Goal: Transaction & Acquisition: Purchase product/service

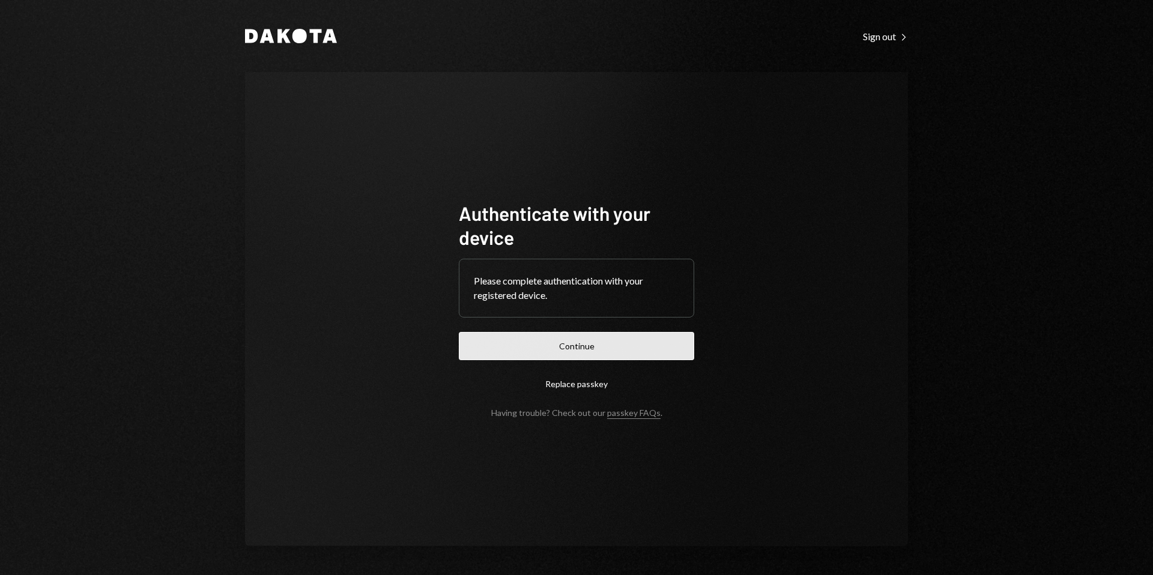
click at [588, 343] on button "Continue" at bounding box center [576, 346] width 235 height 28
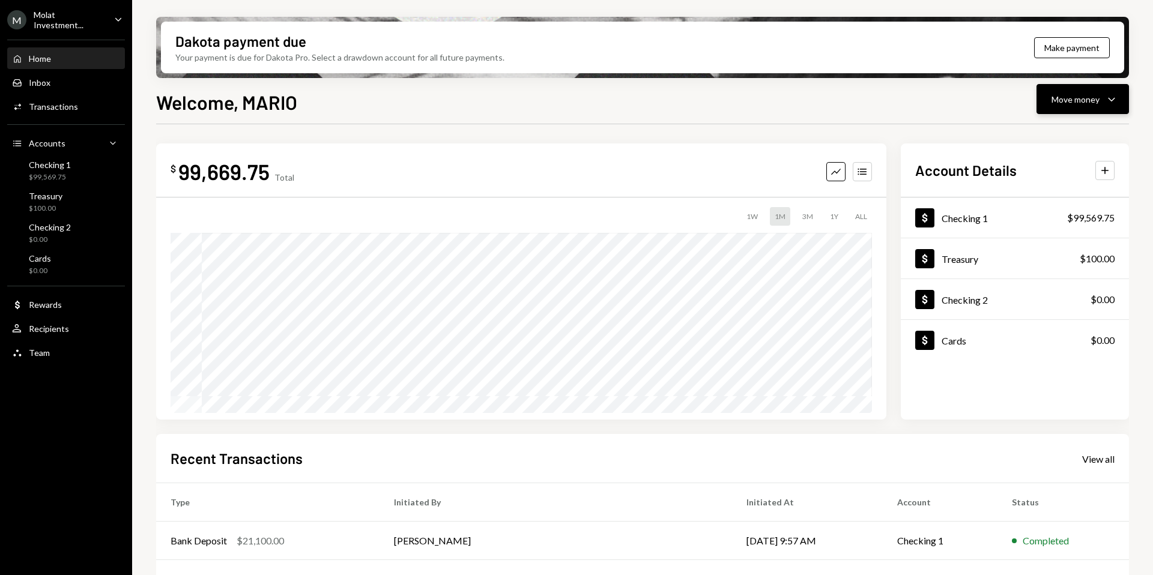
click at [1090, 113] on button "Move money Caret Down" at bounding box center [1082, 99] width 92 height 30
click at [1036, 142] on div "Withdraw Send" at bounding box center [1064, 135] width 120 height 27
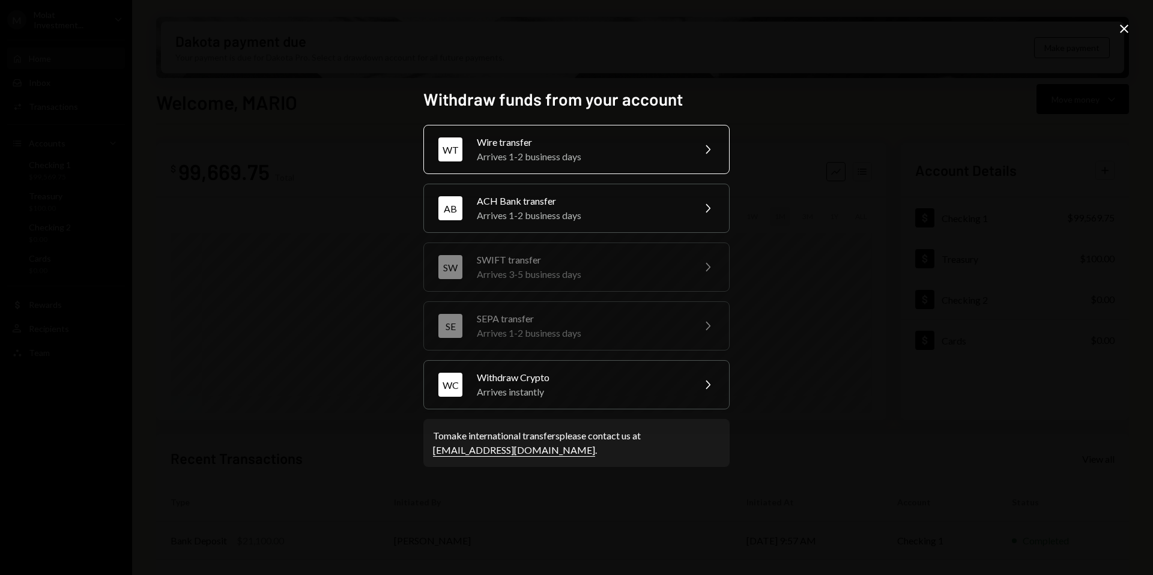
click at [617, 149] on div "Arrives 1-2 business days" at bounding box center [581, 156] width 209 height 14
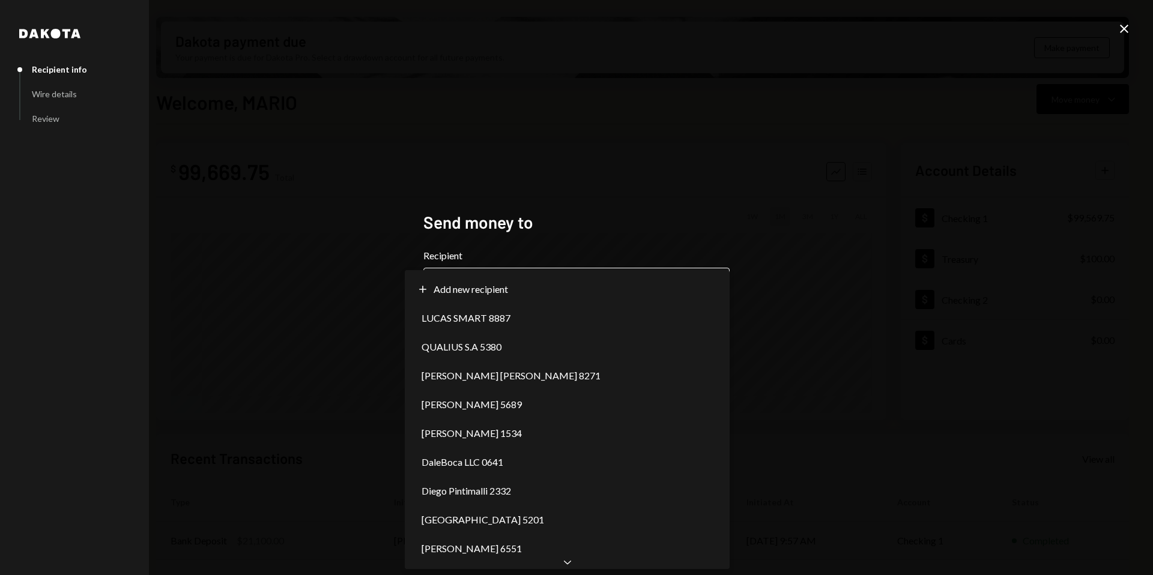
click at [532, 293] on body "M Molat Investment... Caret Down Home Home Inbox Inbox Activities Transactions …" at bounding box center [576, 287] width 1153 height 575
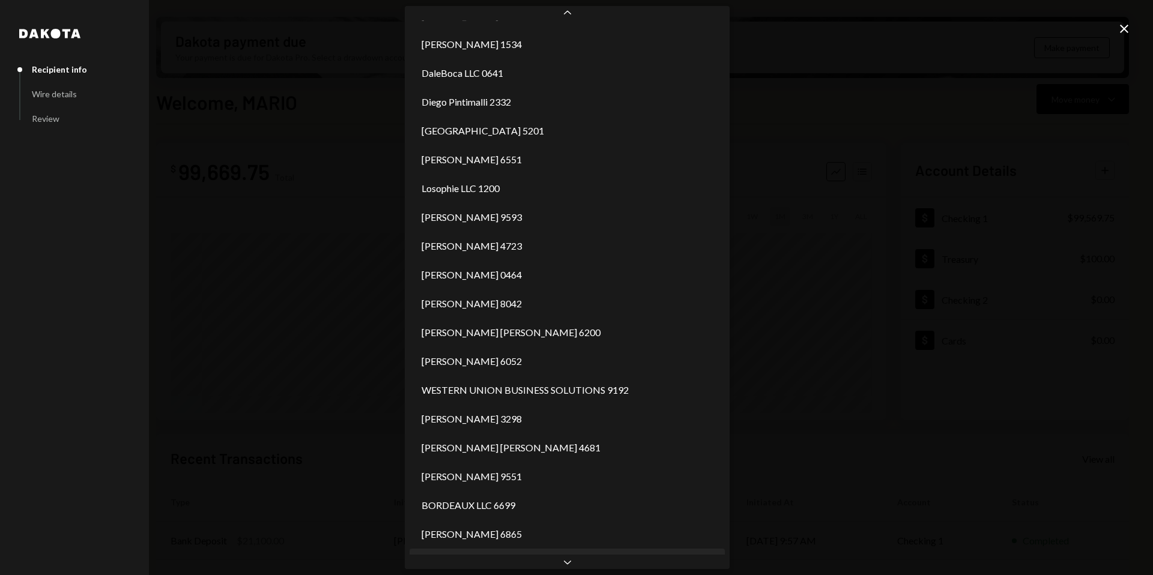
scroll to position [168, 0]
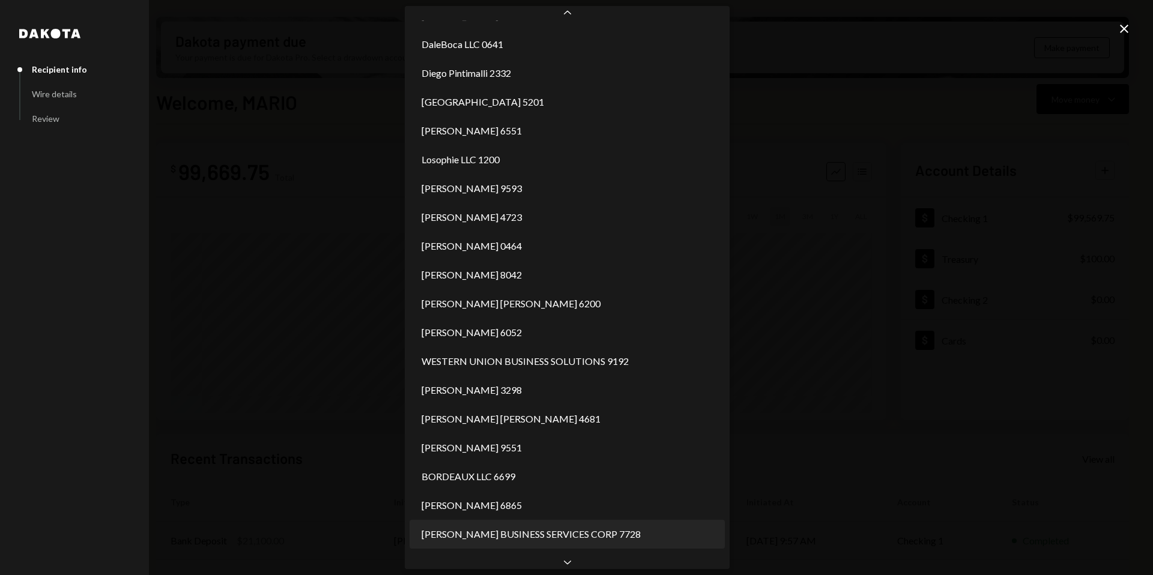
select select "**********"
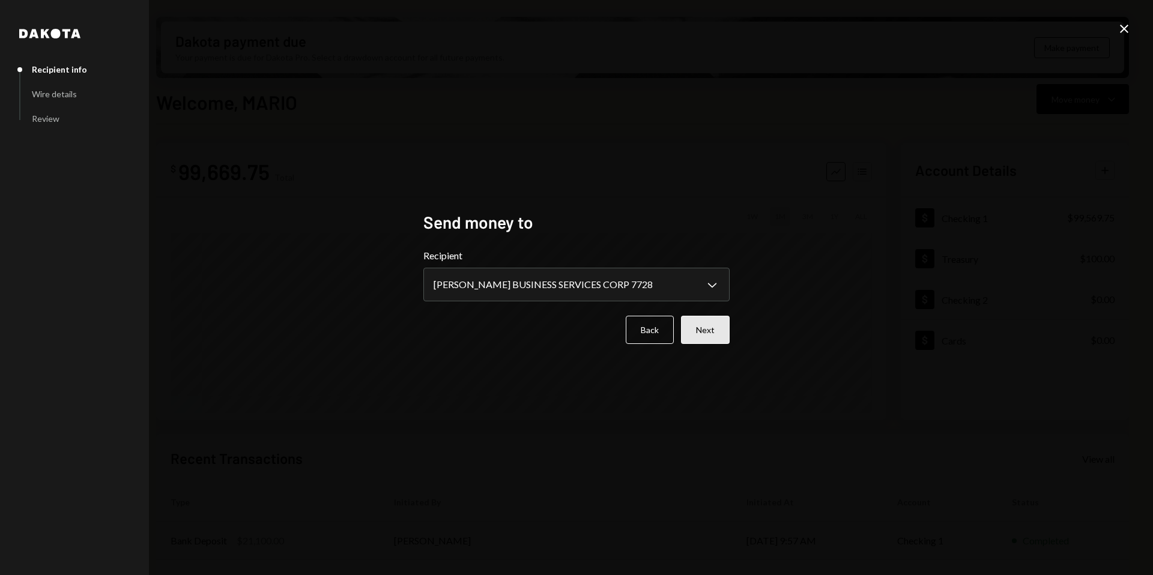
click at [705, 317] on button "Next" at bounding box center [705, 330] width 49 height 28
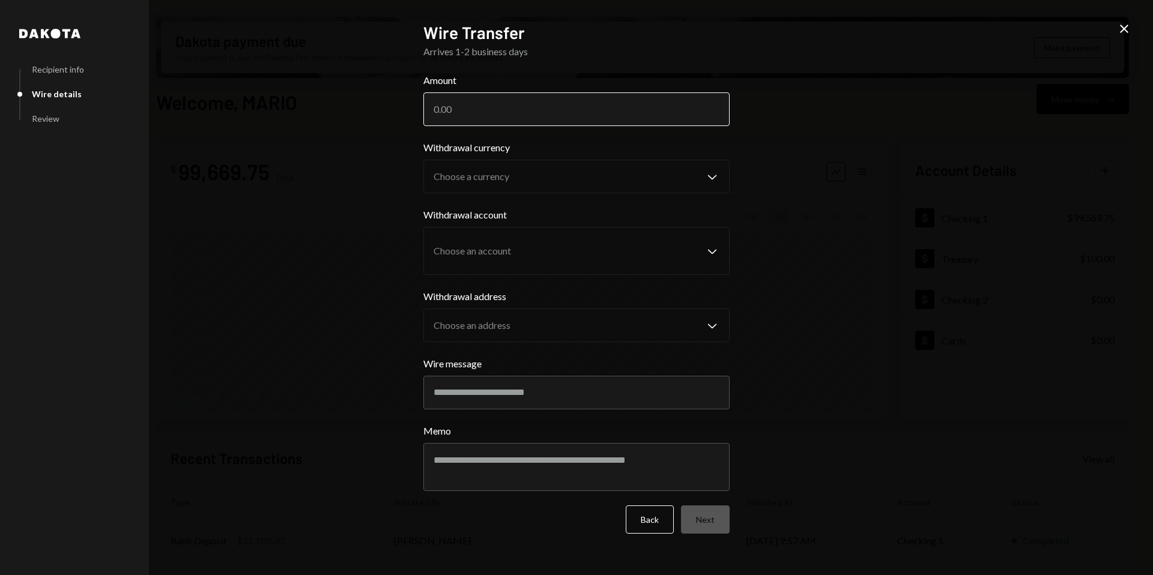
click at [441, 104] on input "Amount" at bounding box center [576, 109] width 306 height 34
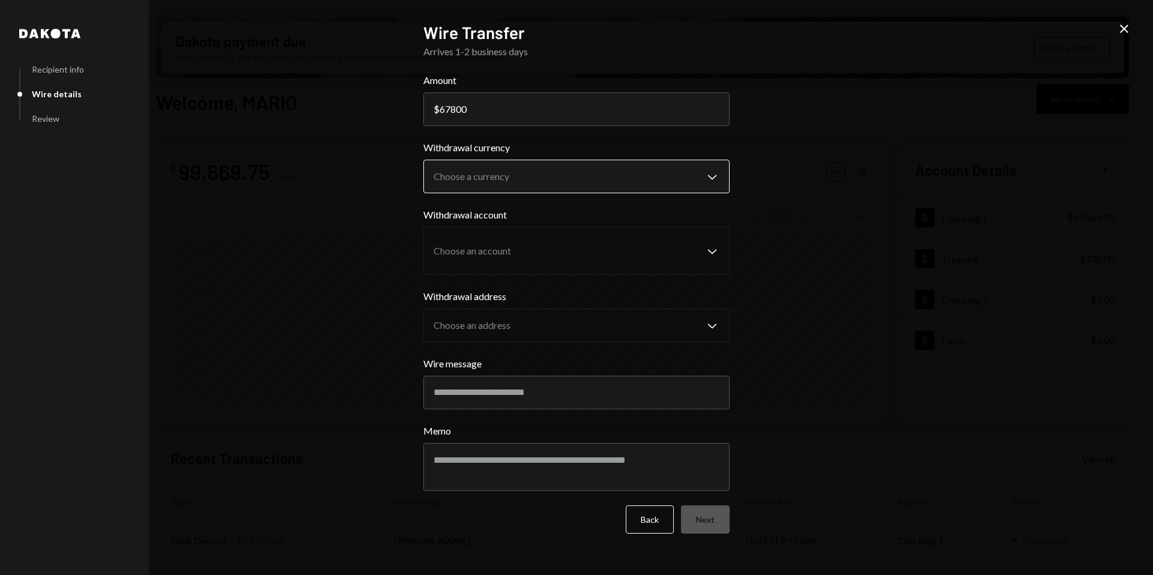
type input "67800"
click at [719, 183] on body "M Molat Investment... Caret Down Home Home Inbox Inbox Activities Transactions …" at bounding box center [576, 287] width 1153 height 575
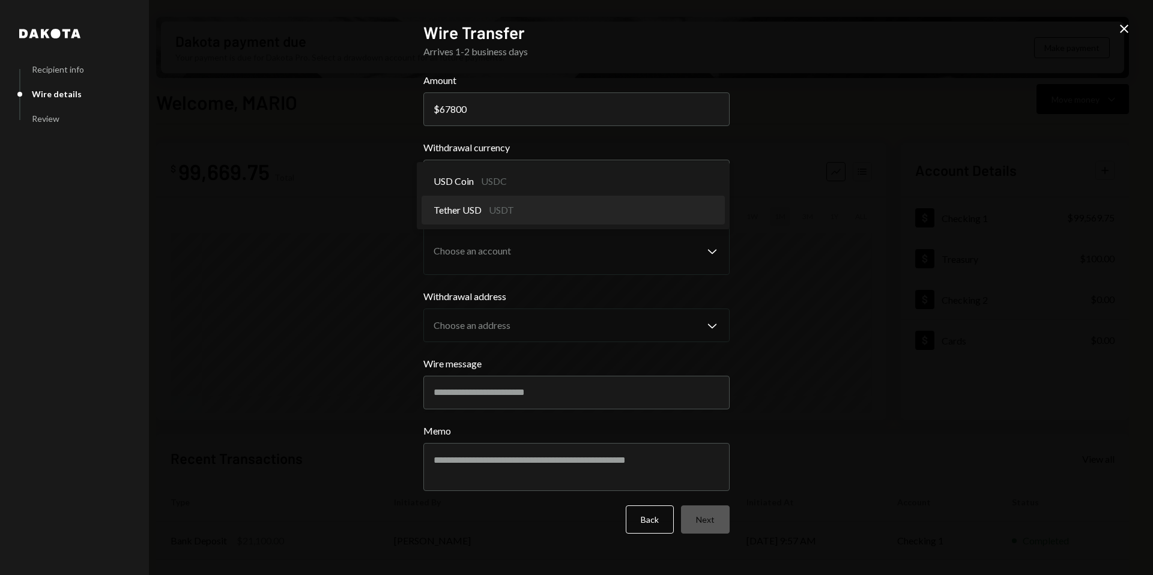
select select "****"
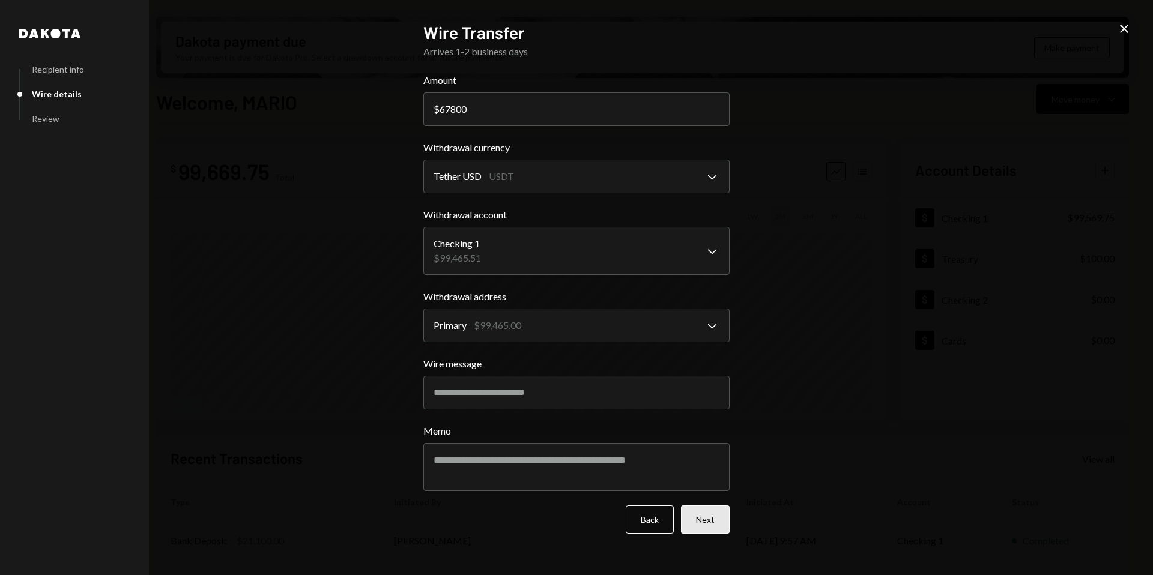
click at [714, 524] on button "Next" at bounding box center [705, 520] width 49 height 28
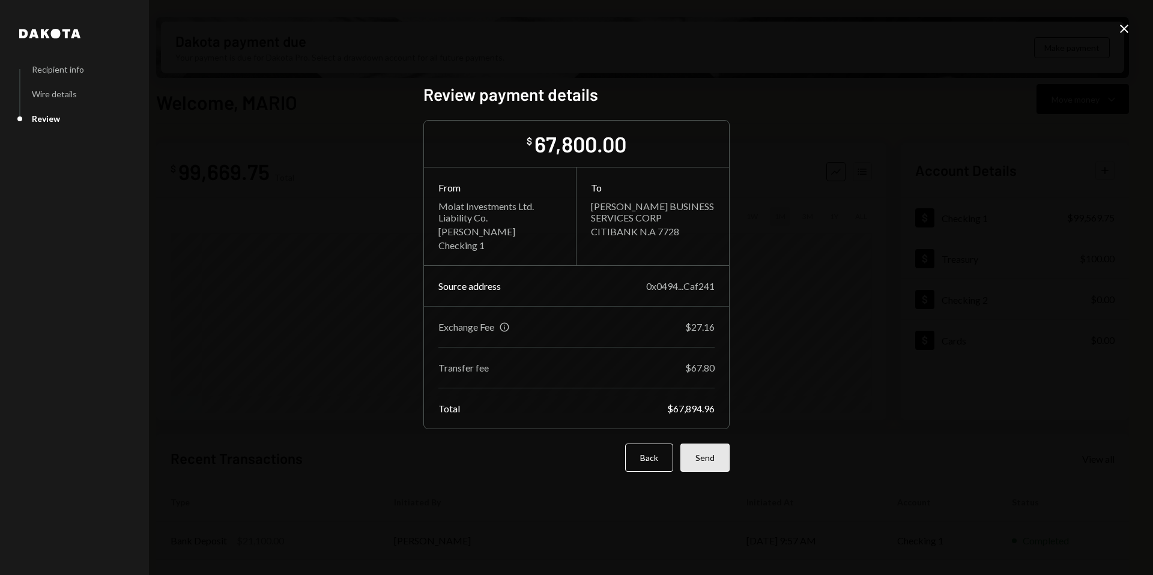
click at [714, 466] on button "Send" at bounding box center [704, 458] width 49 height 28
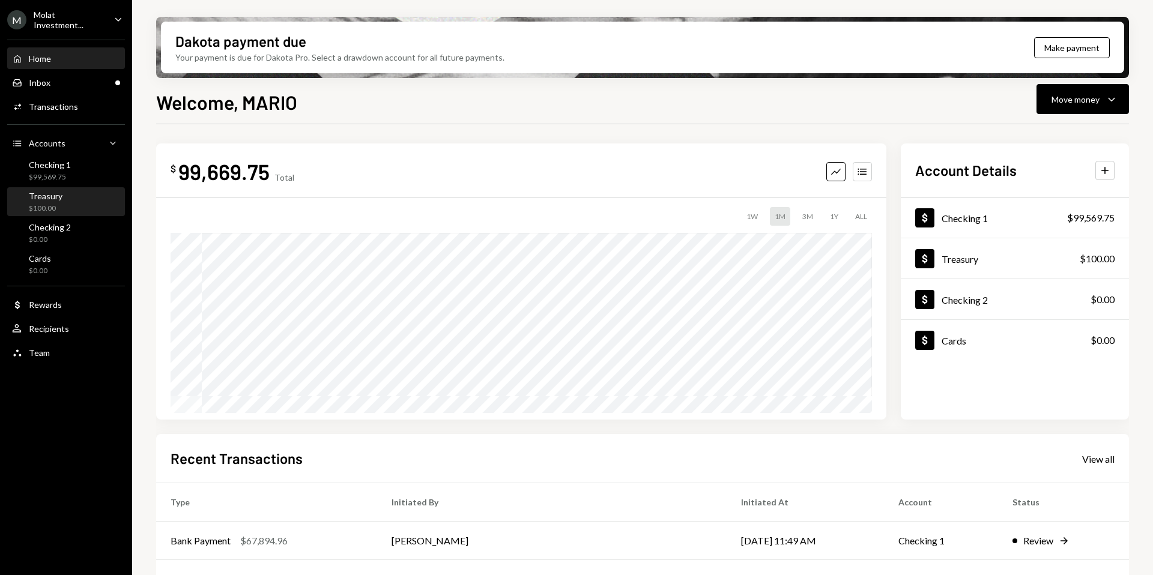
click at [72, 195] on div "Treasury $100.00" at bounding box center [66, 202] width 108 height 23
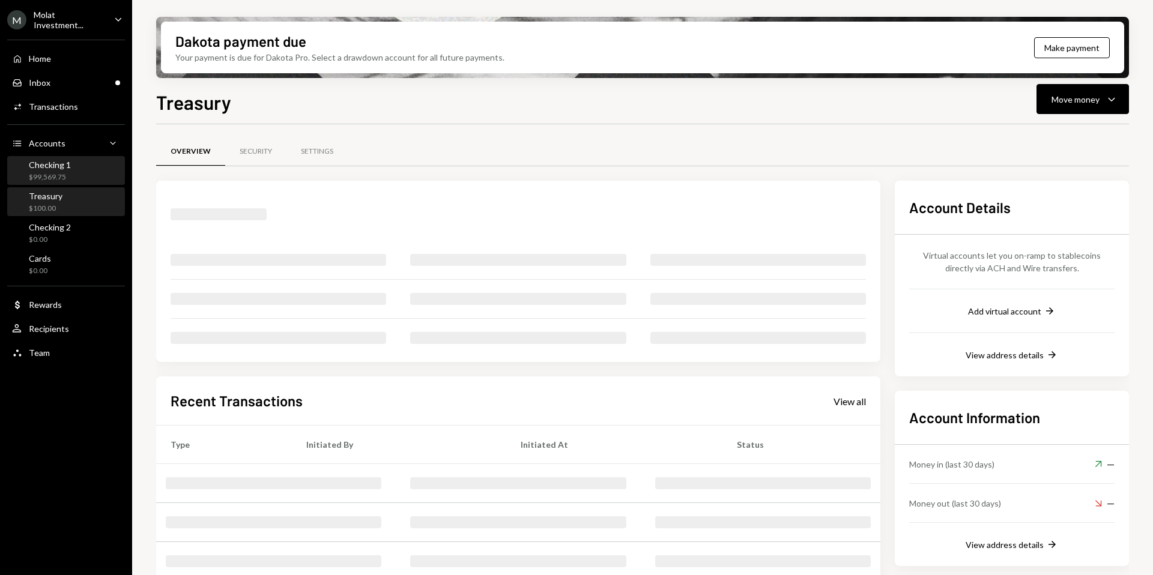
click at [60, 172] on div "$99,569.75" at bounding box center [50, 177] width 42 height 10
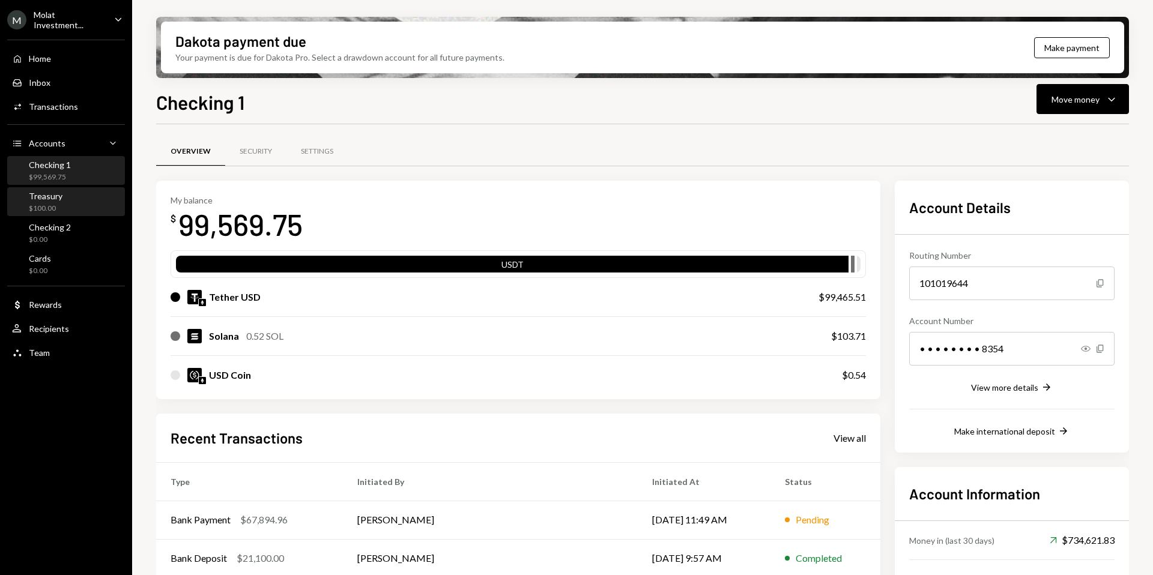
click at [67, 193] on div "Treasury $100.00" at bounding box center [66, 202] width 108 height 23
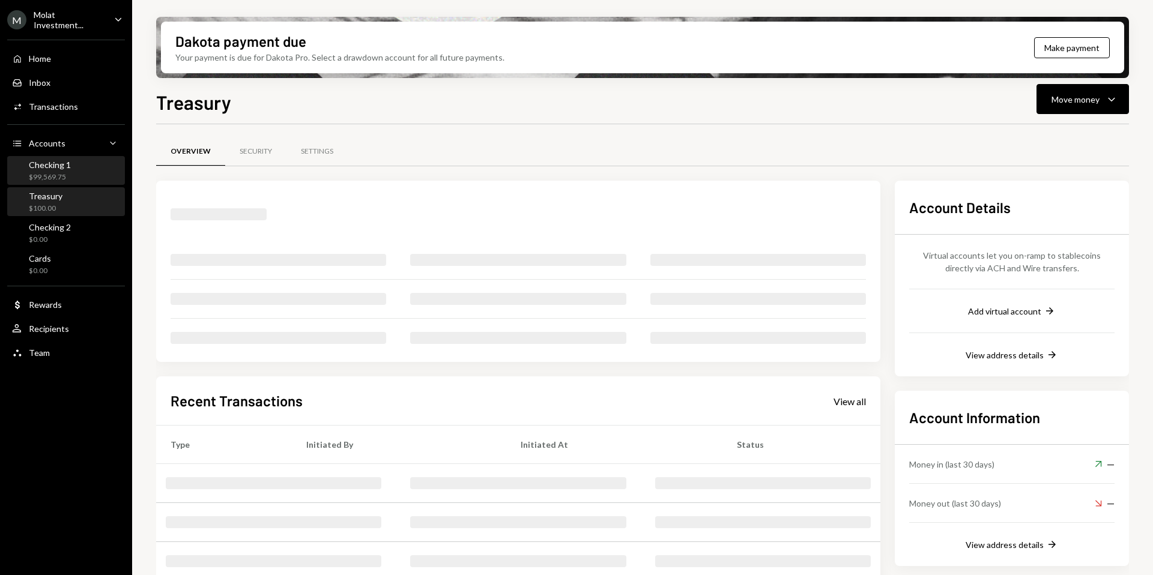
click at [52, 160] on div "Checking 1" at bounding box center [50, 165] width 42 height 10
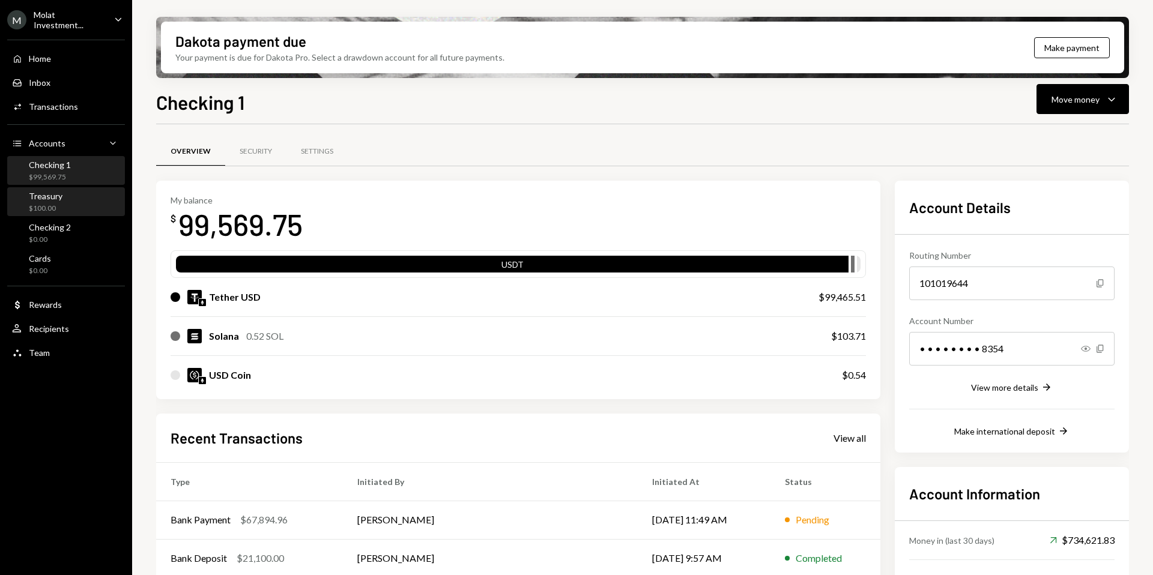
click at [59, 207] on div "$100.00" at bounding box center [46, 209] width 34 height 10
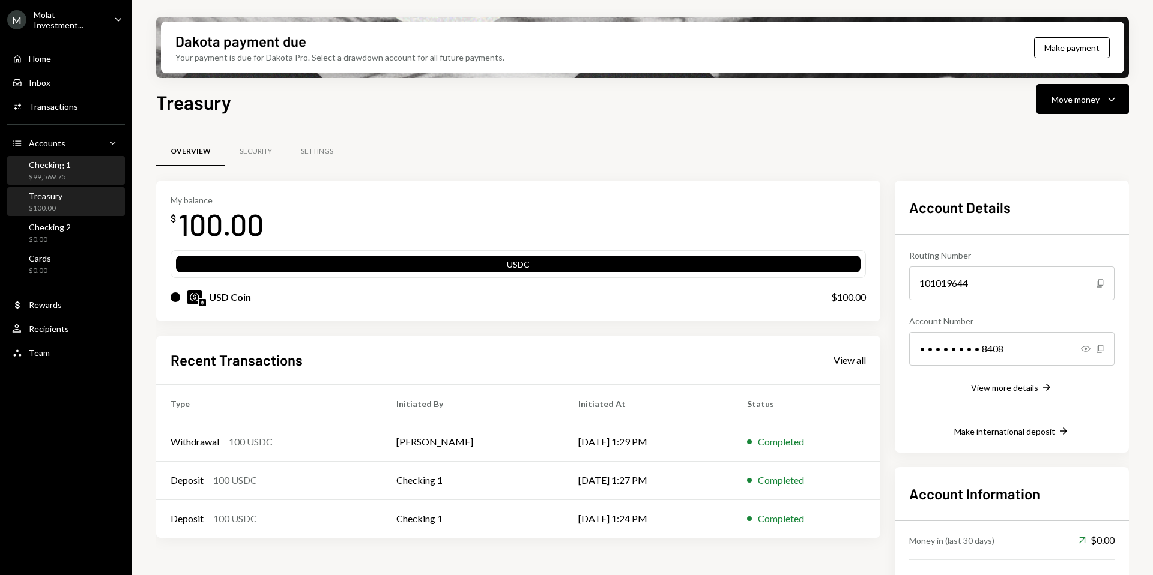
click at [45, 172] on div "$99,569.75" at bounding box center [50, 177] width 42 height 10
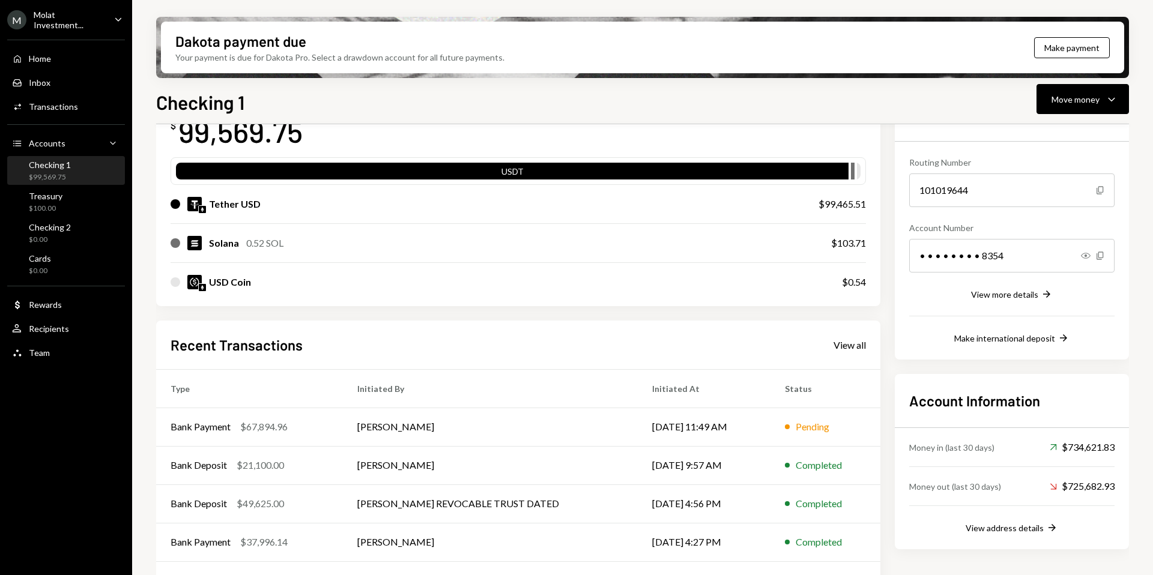
scroll to position [95, 0]
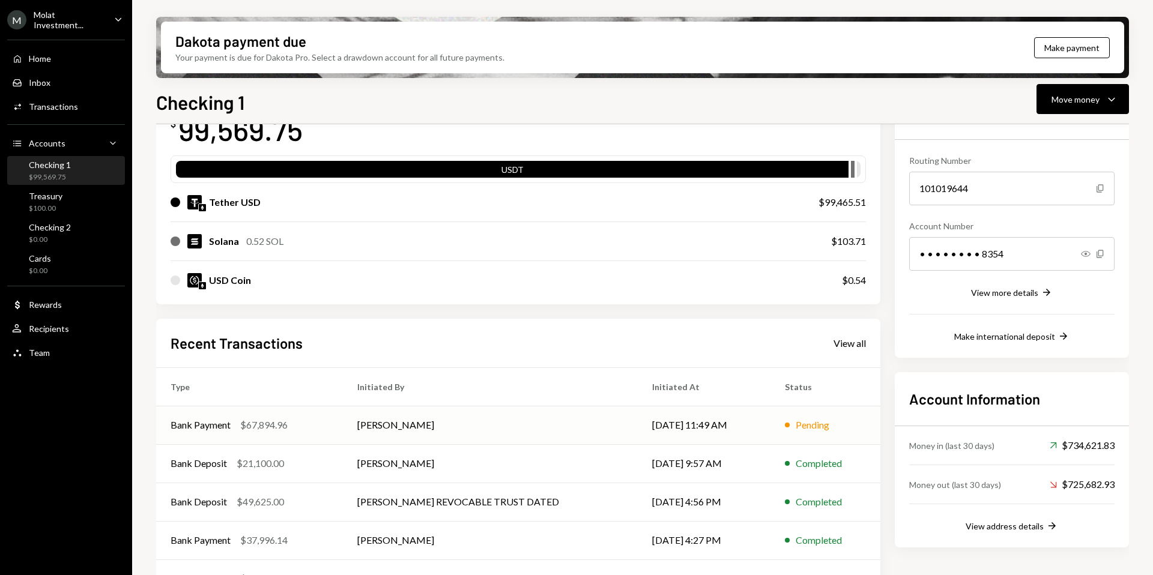
click at [409, 430] on td "[PERSON_NAME]" at bounding box center [490, 425] width 295 height 38
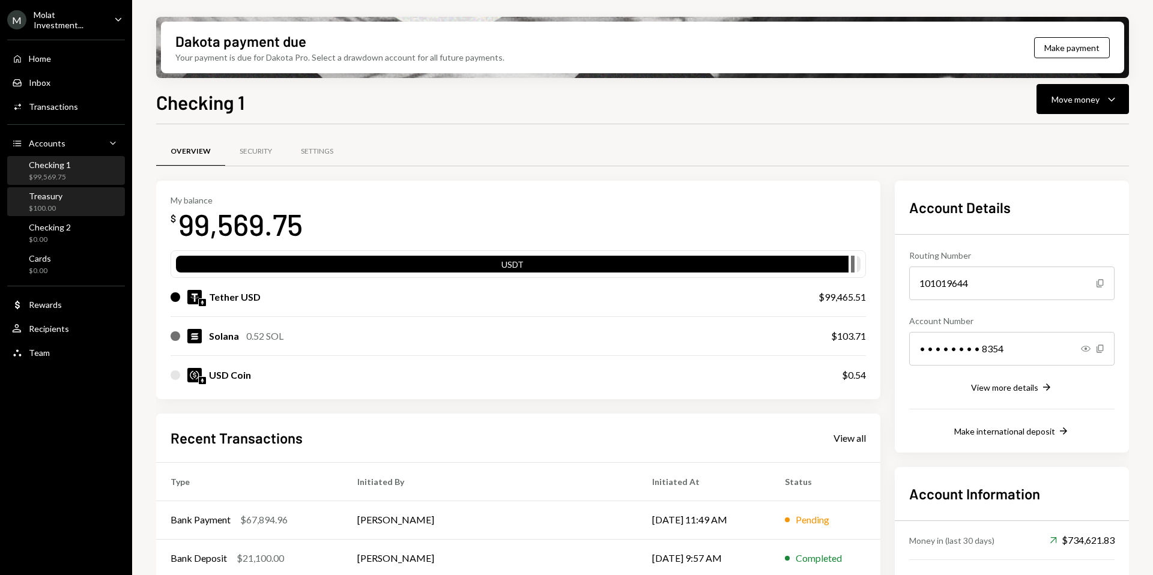
click at [42, 201] on div "Treasury $100.00" at bounding box center [46, 202] width 34 height 23
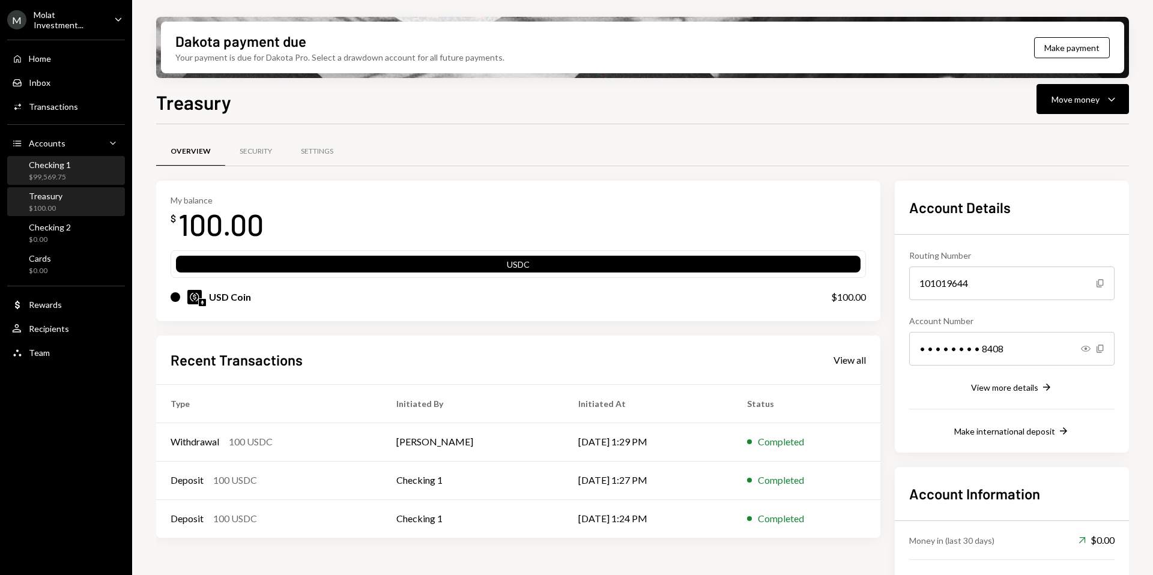
click at [60, 183] on div "Checking 1 $99,569.75" at bounding box center [66, 171] width 108 height 28
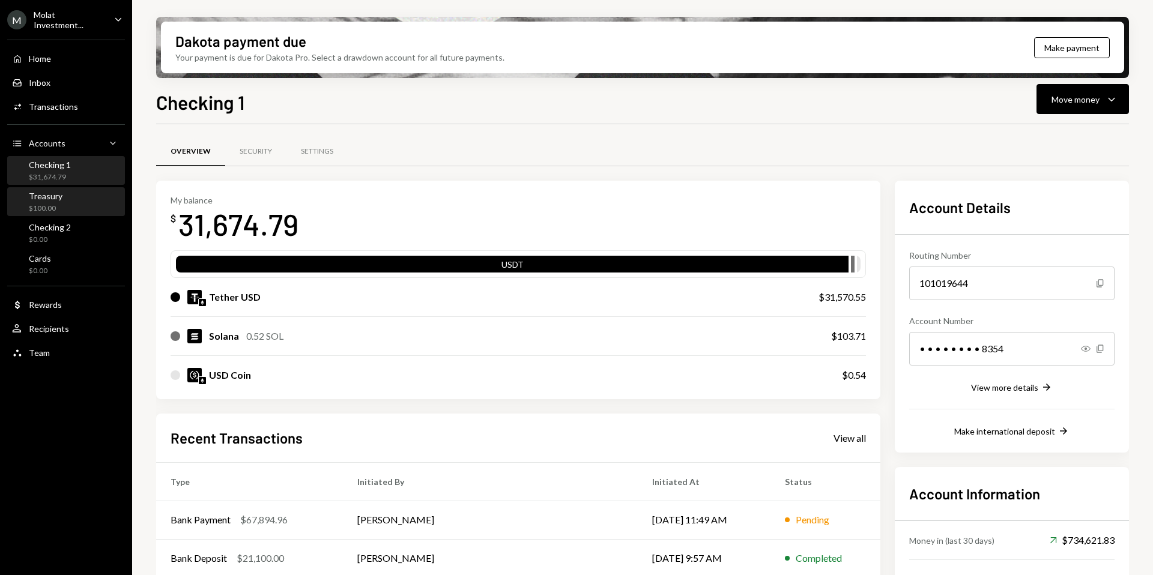
click at [41, 195] on div "Treasury" at bounding box center [46, 196] width 34 height 10
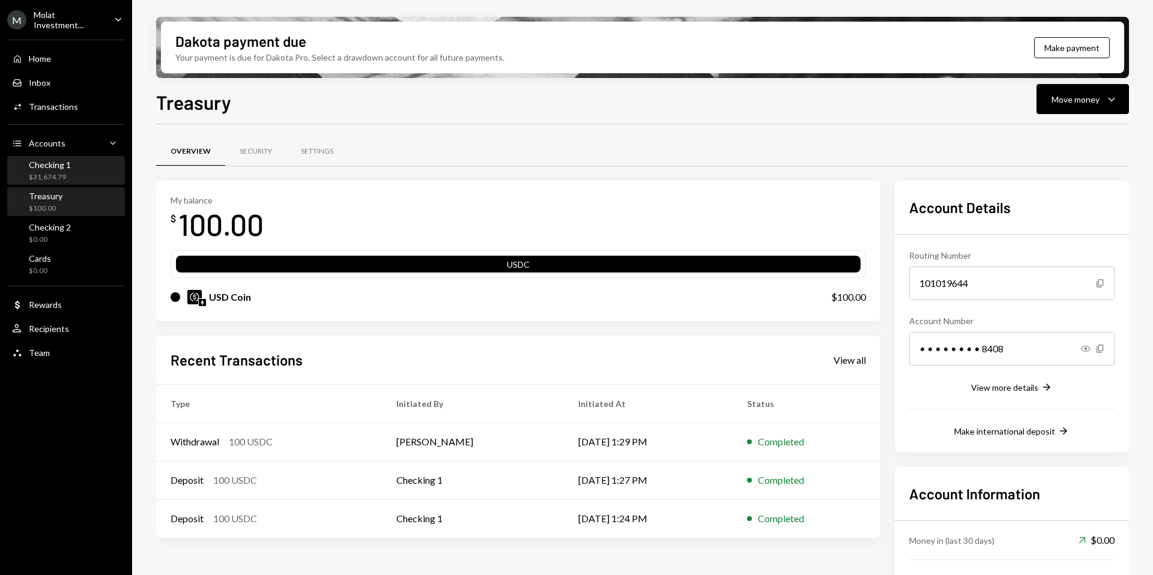
click at [49, 166] on div "Checking 1" at bounding box center [50, 165] width 42 height 10
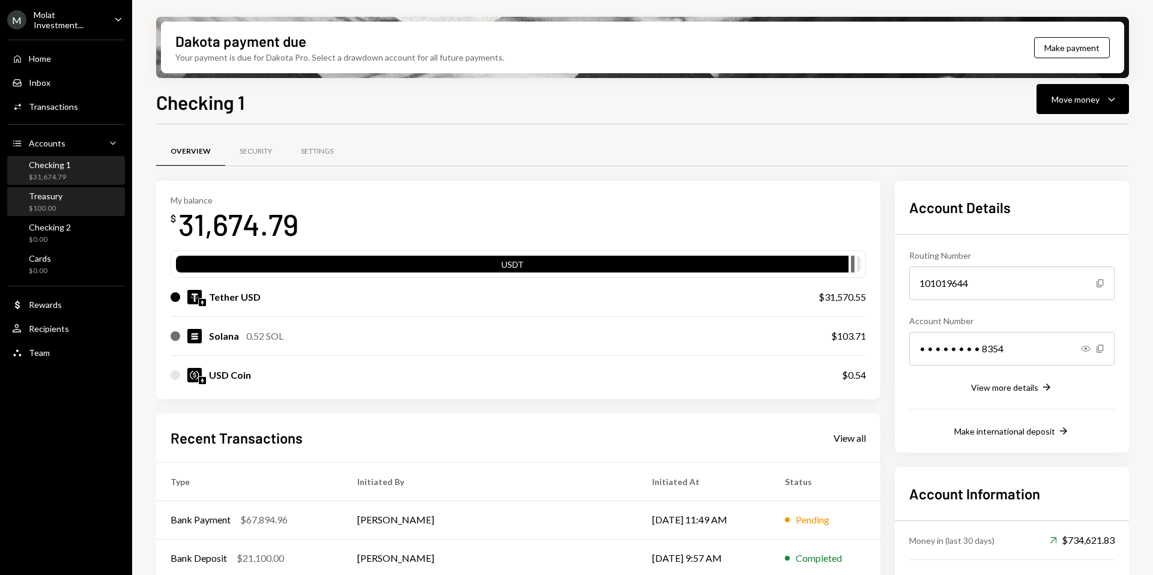
click at [52, 196] on div "Treasury" at bounding box center [46, 196] width 34 height 10
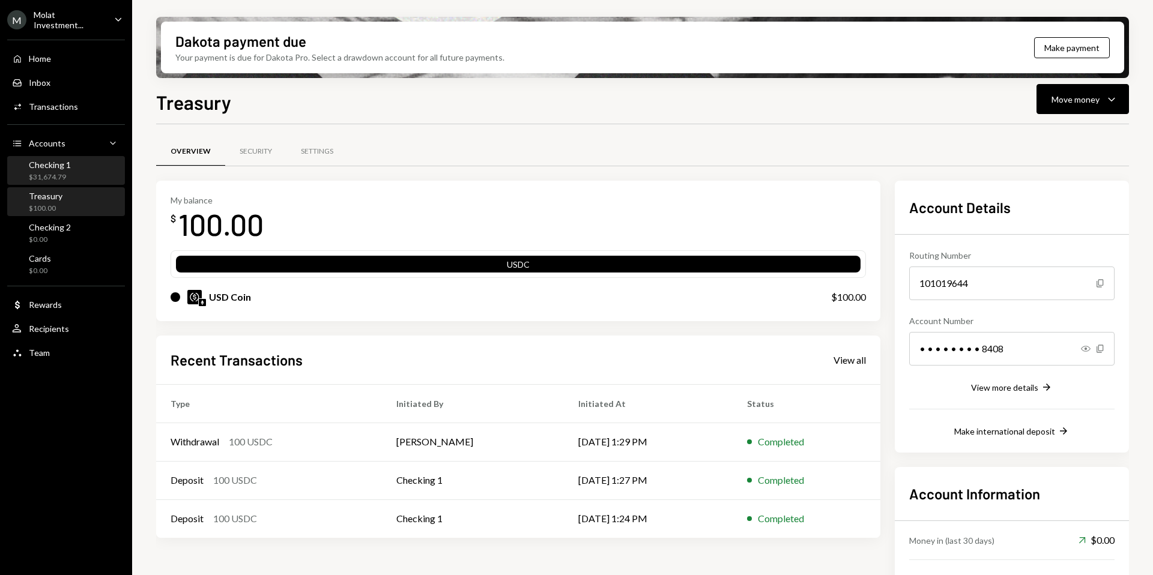
click at [52, 172] on div "$31,674.79" at bounding box center [50, 177] width 42 height 10
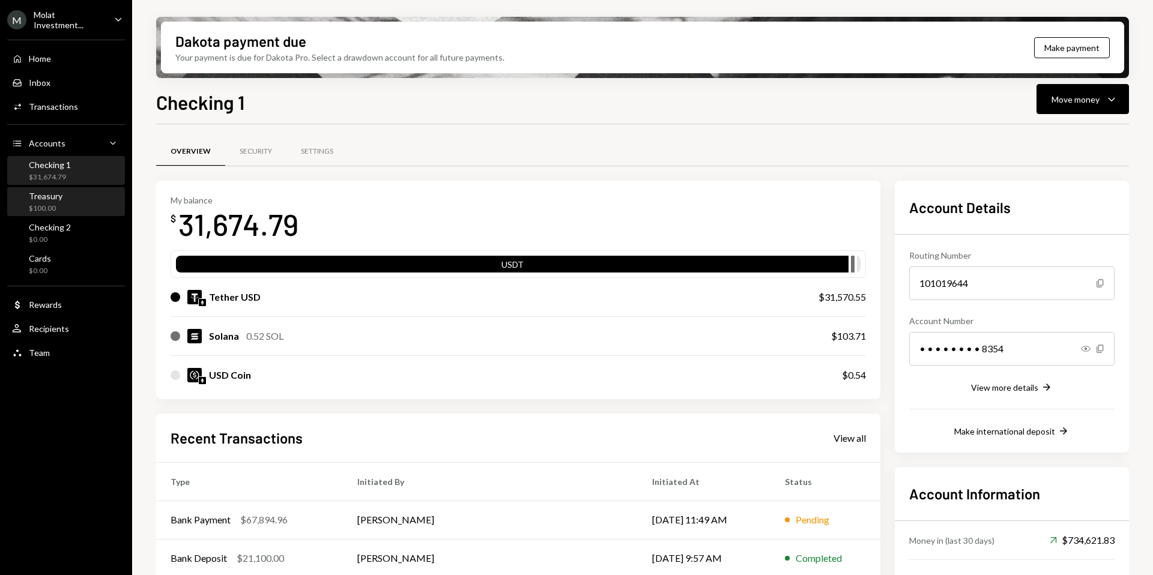
click at [55, 210] on div "$100.00" at bounding box center [46, 209] width 34 height 10
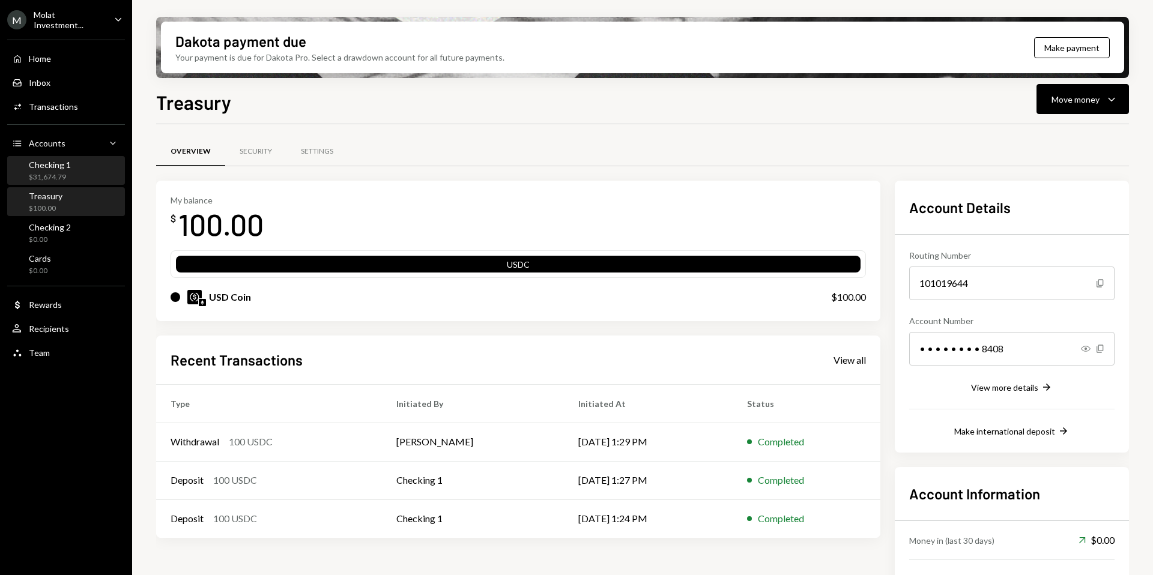
click at [56, 169] on div "Checking 1 $31,674.79" at bounding box center [50, 171] width 42 height 23
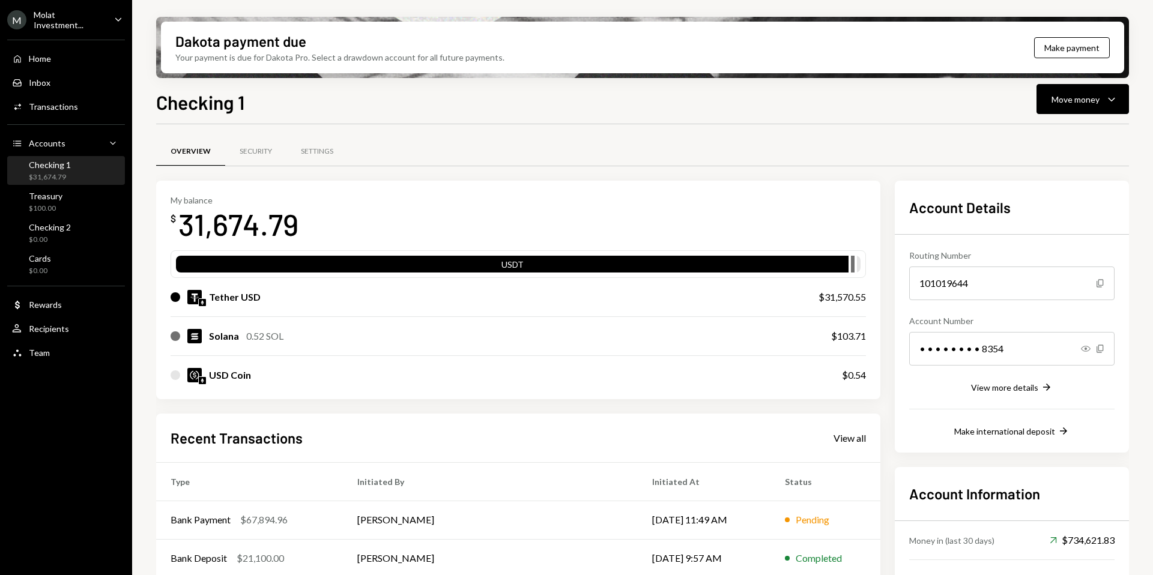
click at [56, 19] on div "Molat Investment..." at bounding box center [69, 20] width 71 height 20
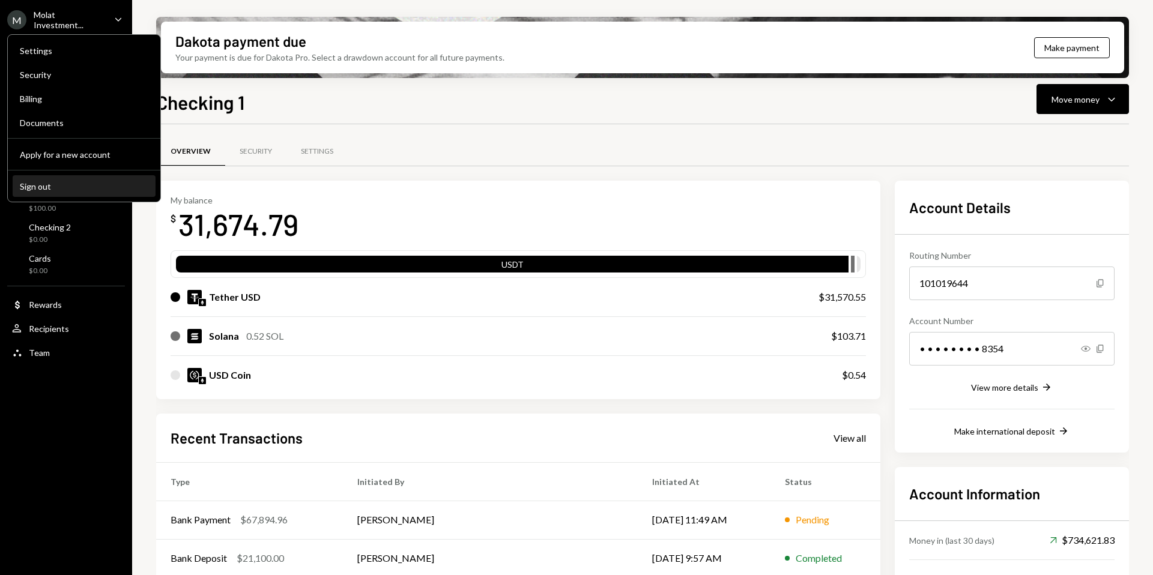
click at [50, 187] on div "Sign out" at bounding box center [84, 186] width 128 height 10
